Goal: Ask a question: Seek information or help from site administrators or community

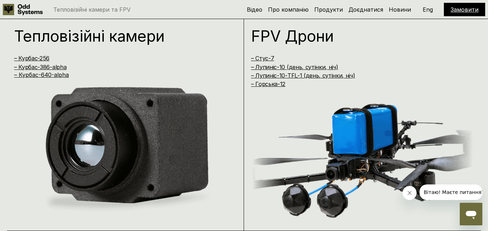
click at [80, 64] on h4 "– Курбас-386-alpha" at bounding box center [118, 67] width 209 height 8
copy link "– Курбас-386-alpha"
click at [47, 58] on link "– Курбас-256" at bounding box center [31, 58] width 35 height 7
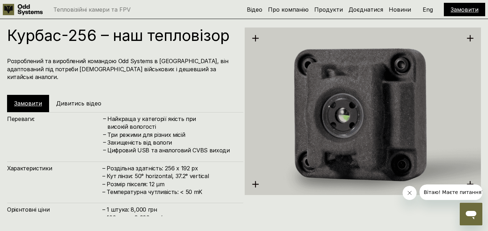
scroll to position [724, 0]
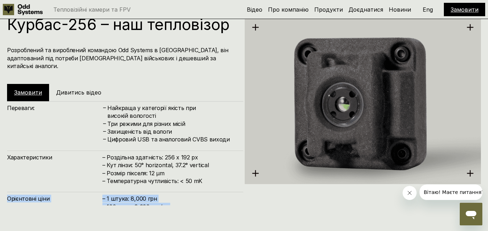
drag, startPoint x: 171, startPoint y: 200, endPoint x: 102, endPoint y: 187, distance: 70.0
click at [102, 192] on div "Орієнтовні ціни – 1 штука: 8,000 грн – 100 штук: 8,300 грн/шт – ⁠1000+ штук: зв…" at bounding box center [125, 209] width 236 height 34
copy div "Орієнтовні ціни – 1 штука: 8,000 грн – 100 штук: 8,300 грн/шт"
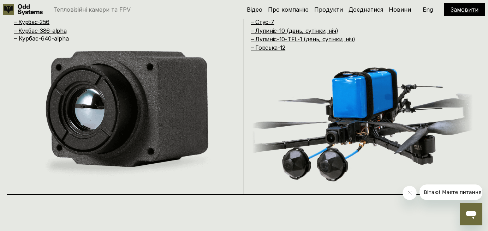
scroll to position [420, 0]
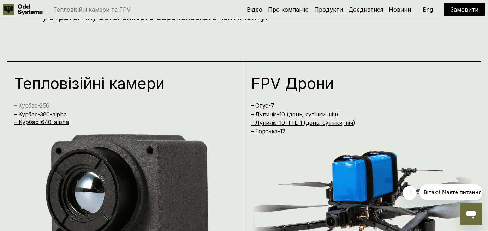
click at [42, 104] on link "– Курбас-256" at bounding box center [31, 105] width 35 height 7
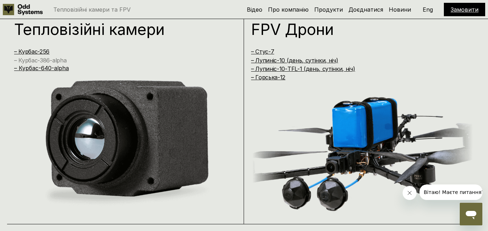
click at [58, 57] on link "– Курбас-386-alpha" at bounding box center [40, 60] width 52 height 7
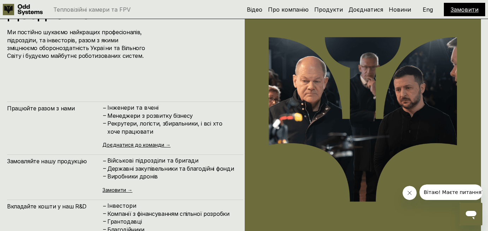
scroll to position [2339, 0]
click at [471, 213] on icon "Open messaging window" at bounding box center [470, 215] width 11 height 8
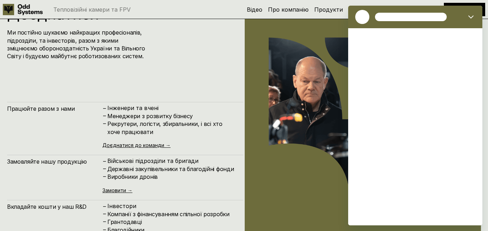
scroll to position [0, 0]
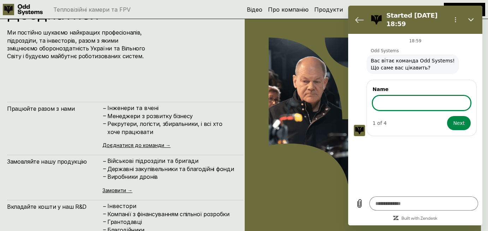
type textarea "*"
click at [359, 17] on icon "Back to the conversation list" at bounding box center [359, 20] width 8 height 8
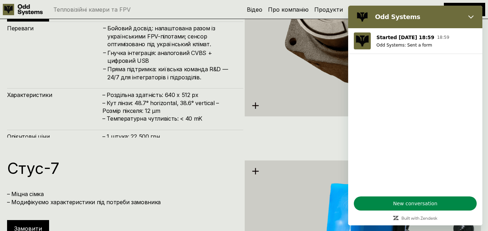
scroll to position [1130, 0]
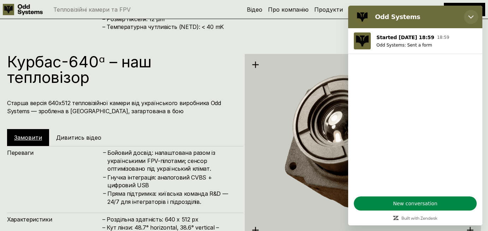
click at [472, 16] on icon "Close" at bounding box center [471, 17] width 6 height 6
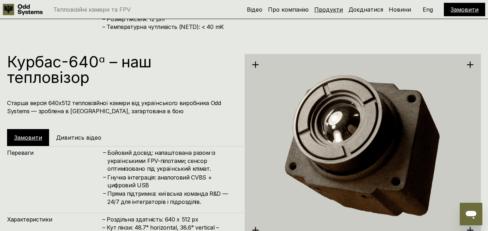
click at [337, 12] on link "Продукти" at bounding box center [328, 9] width 29 height 7
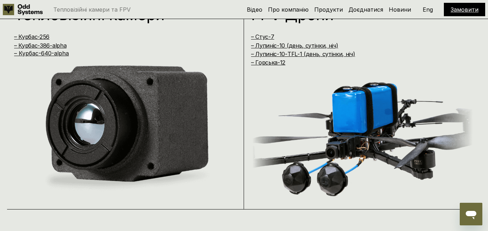
scroll to position [491, 0]
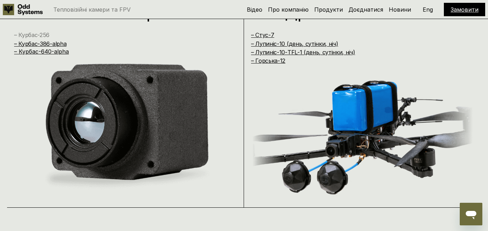
click at [45, 36] on link "– Курбас-256" at bounding box center [31, 34] width 35 height 7
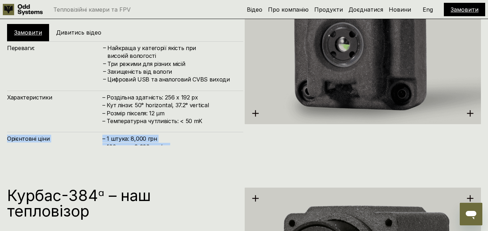
scroll to position [788, 0]
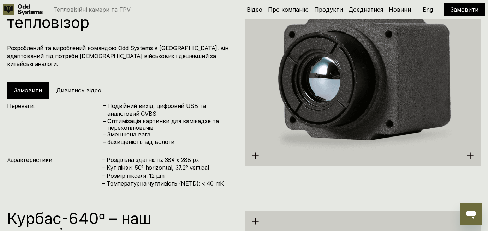
scroll to position [974, 0]
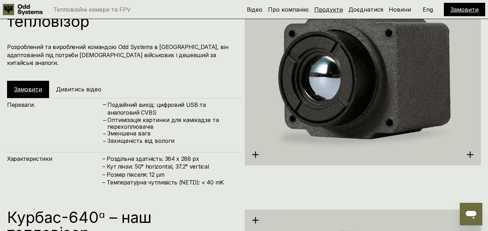
click at [331, 7] on link "Продукти" at bounding box center [328, 9] width 29 height 7
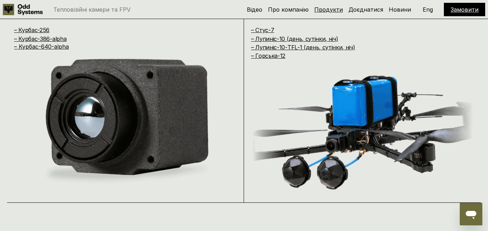
scroll to position [468, 0]
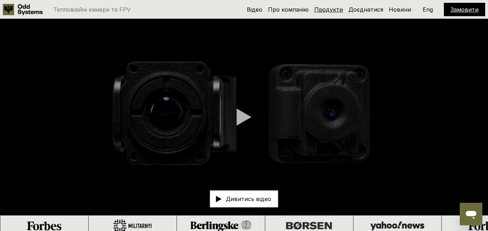
click at [332, 10] on link "Продукти" at bounding box center [328, 9] width 29 height 7
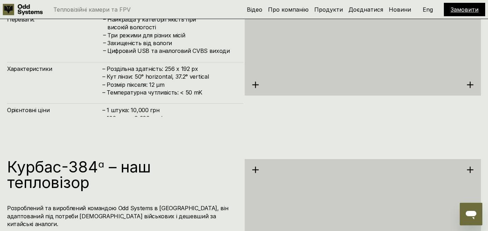
scroll to position [819, 0]
